Goal: Information Seeking & Learning: Learn about a topic

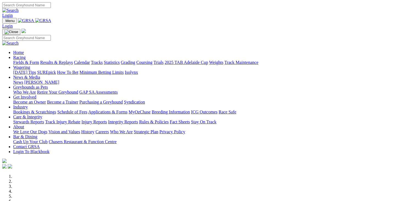
scroll to position [247, 0]
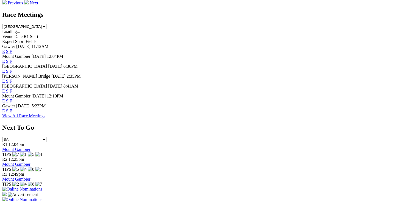
click at [12, 113] on link "F" at bounding box center [11, 110] width 2 height 5
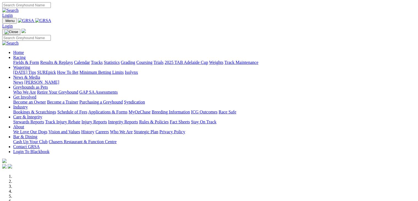
scroll to position [248, 0]
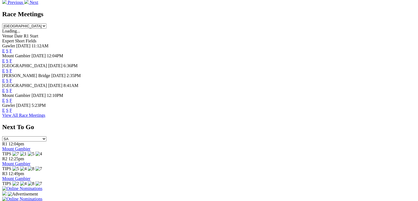
click at [12, 88] on link "F" at bounding box center [11, 90] width 2 height 5
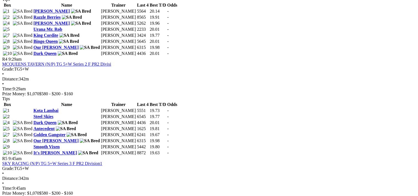
scroll to position [522, 0]
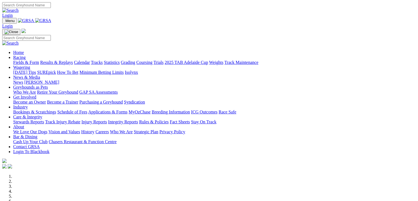
scroll to position [220, 0]
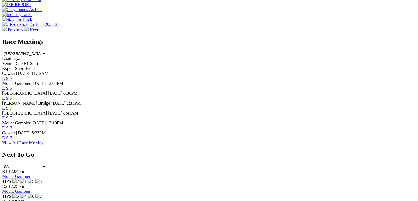
drag, startPoint x: 0, startPoint y: 0, endPoint x: 281, endPoint y: 89, distance: 294.7
click at [12, 105] on link "F" at bounding box center [11, 107] width 2 height 5
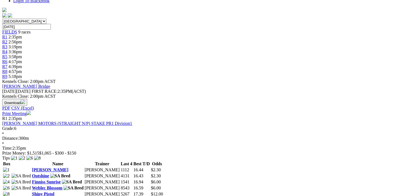
scroll to position [137, 0]
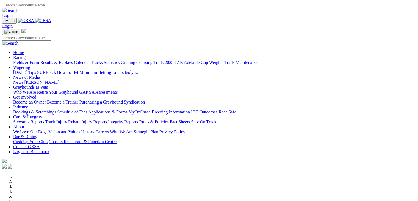
scroll to position [221, 0]
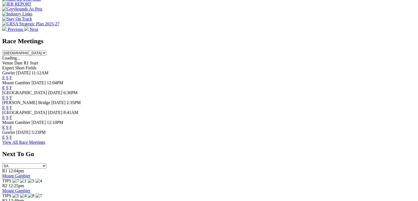
click at [12, 95] on link "F" at bounding box center [11, 97] width 2 height 5
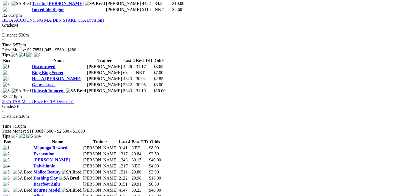
scroll to position [302, 0]
